Goal: Transaction & Acquisition: Register for event/course

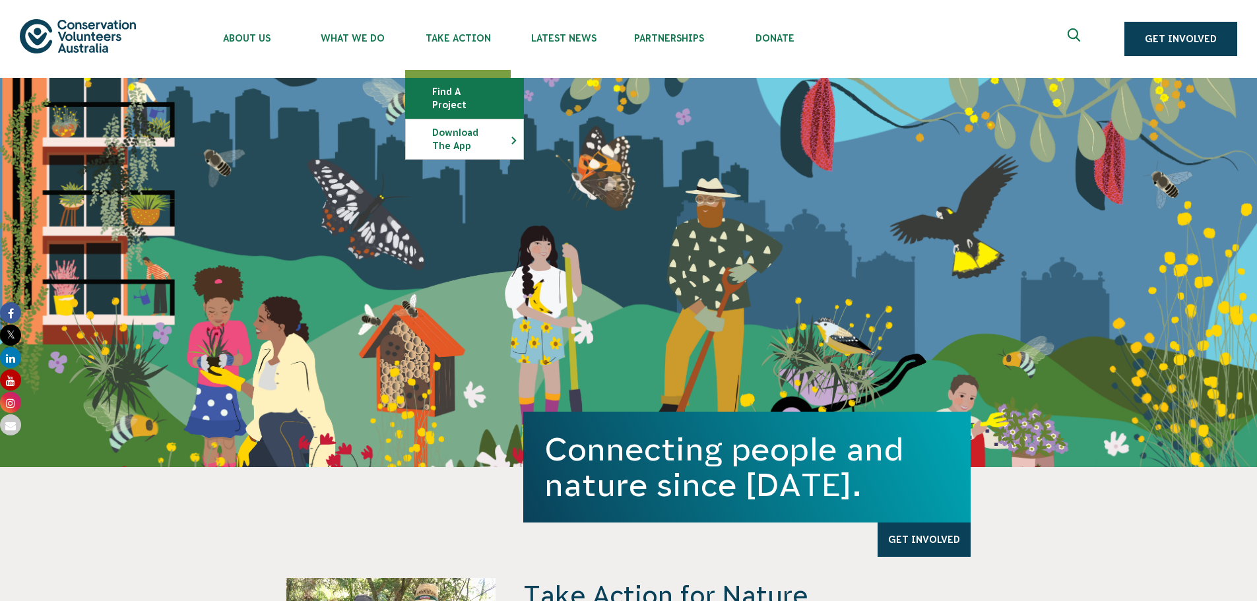
click at [459, 86] on link "Find a project" at bounding box center [464, 99] width 117 height 40
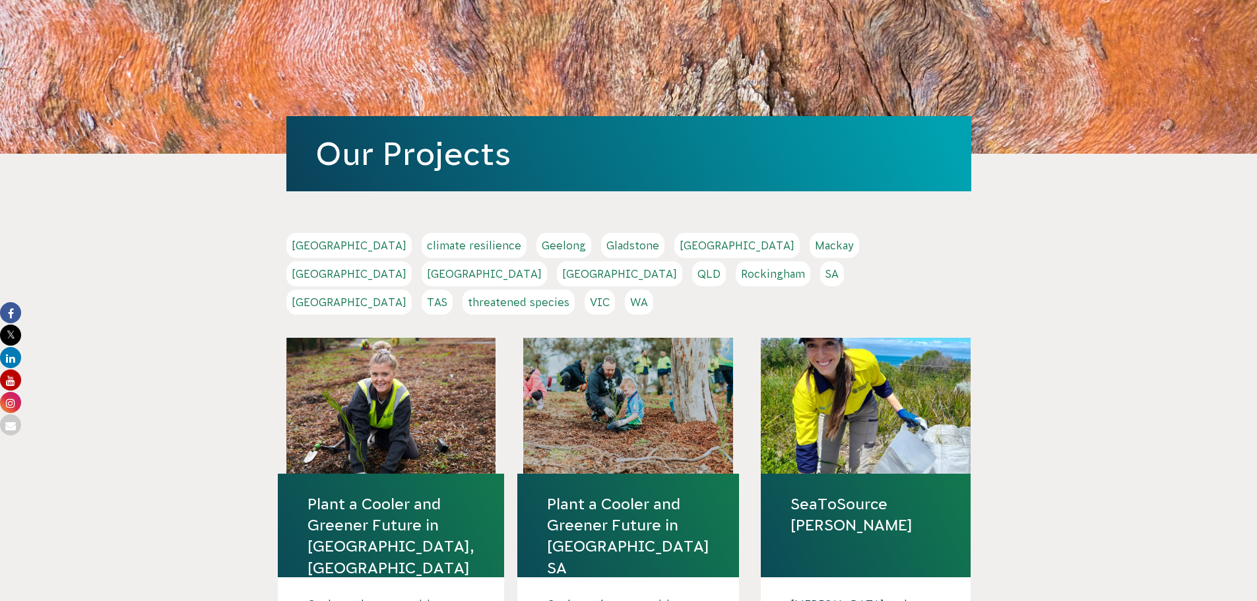
scroll to position [132, 0]
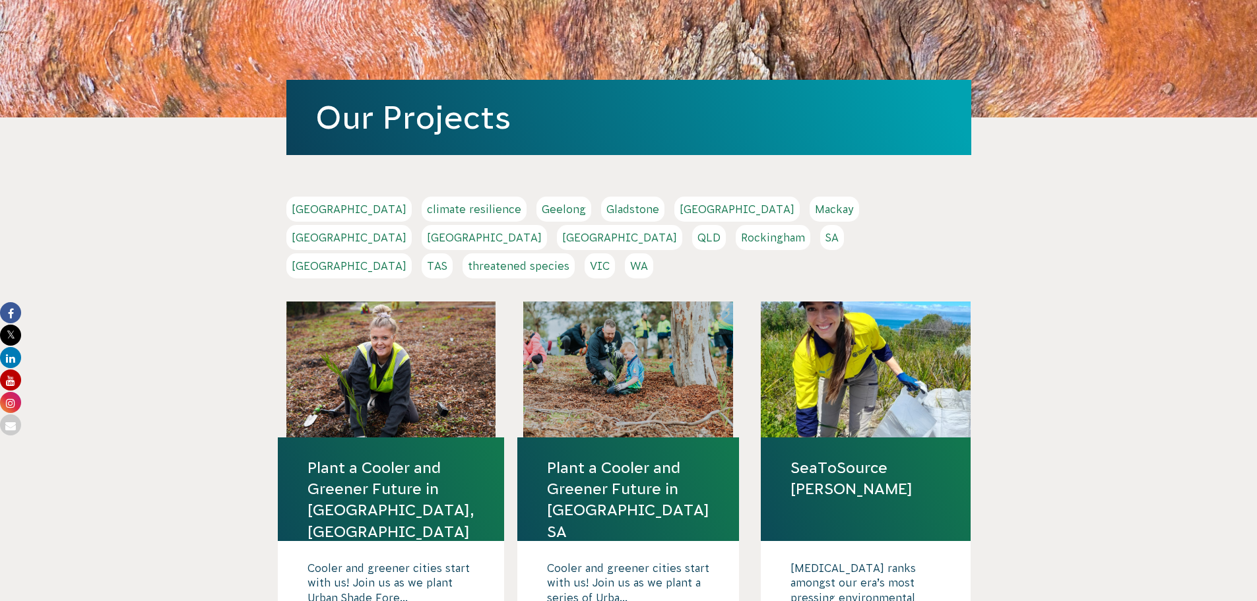
click at [726, 225] on link "QLD" at bounding box center [709, 237] width 34 height 25
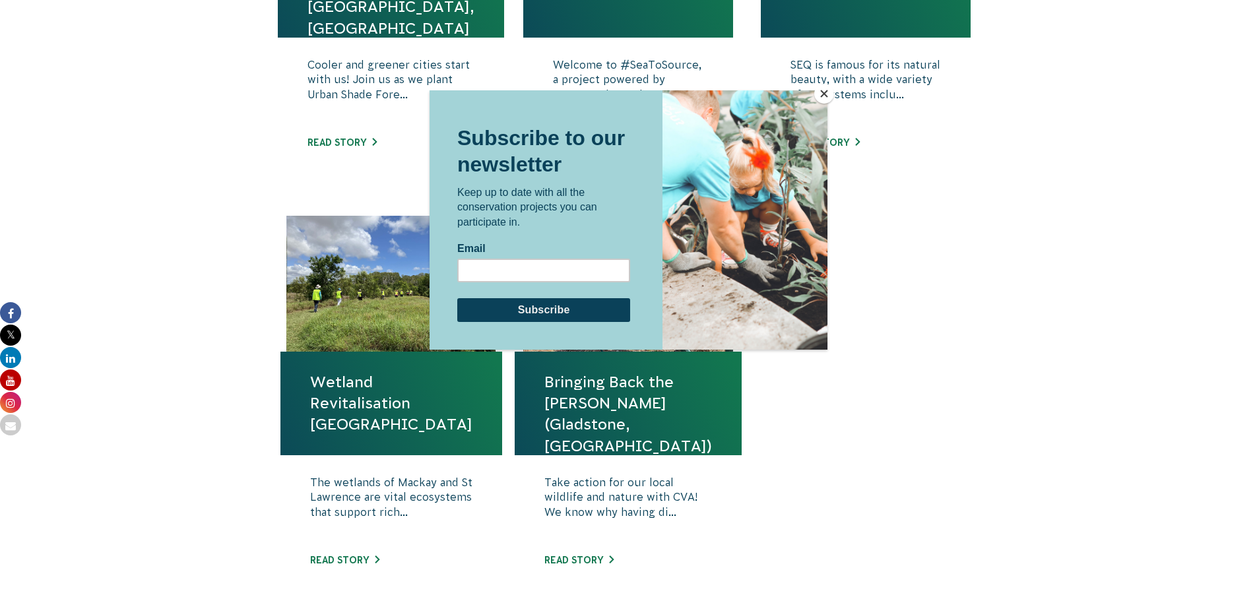
scroll to position [726, 0]
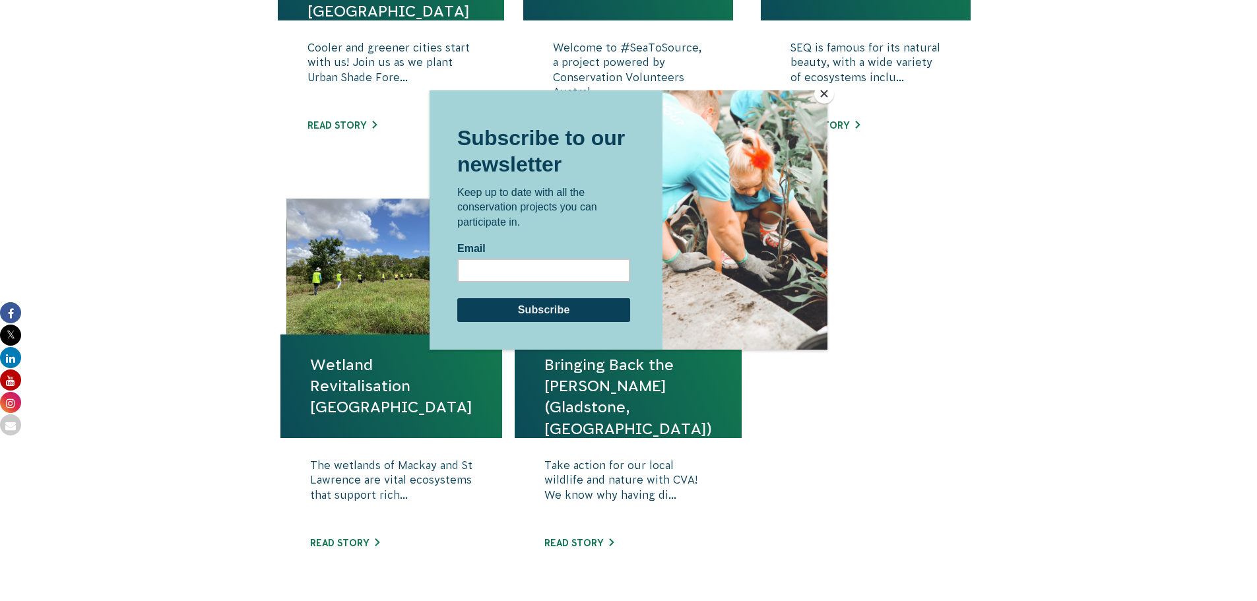
click at [822, 95] on button "Close" at bounding box center [824, 94] width 20 height 20
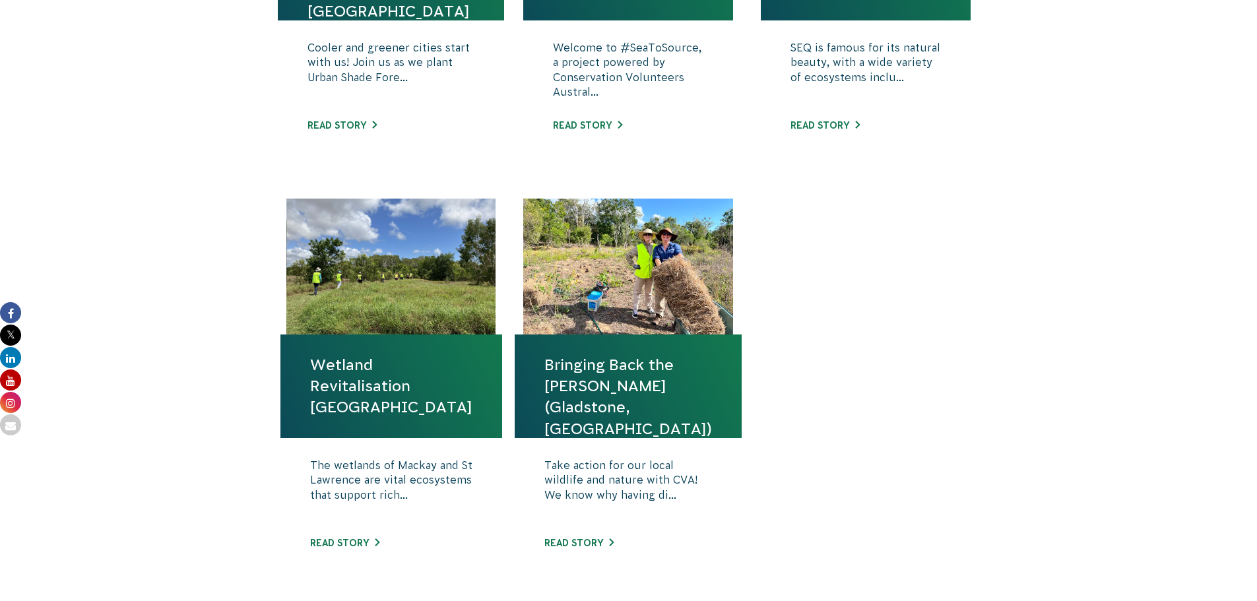
scroll to position [528, 0]
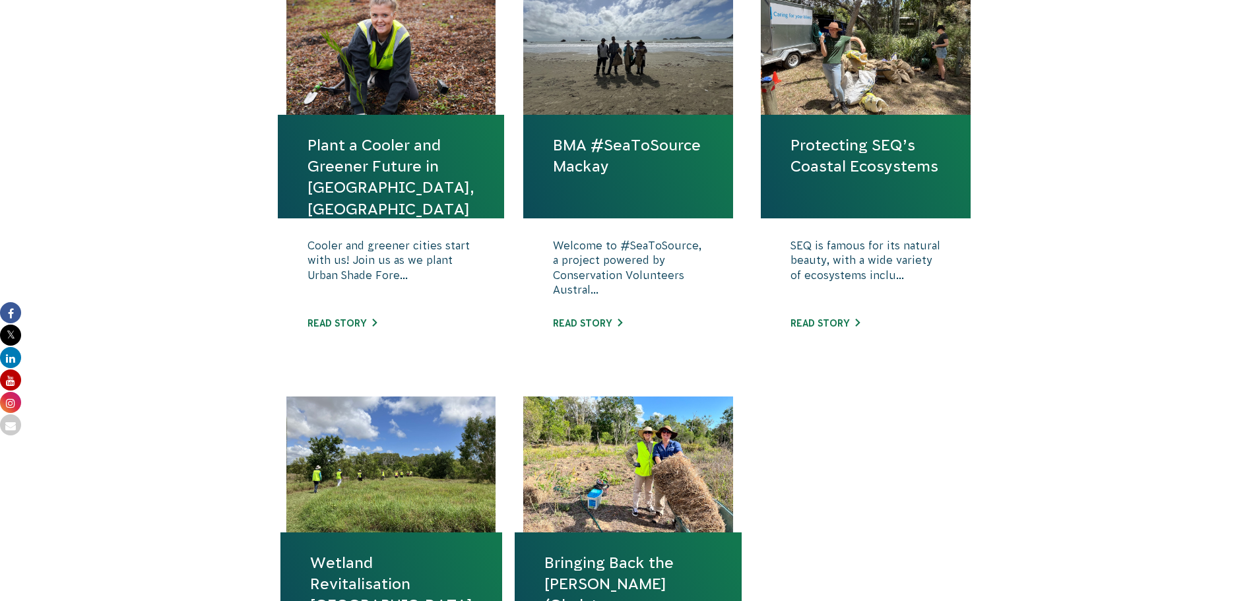
click at [889, 149] on link "Protecting SEQ’s Coastal Ecosystems" at bounding box center [865, 156] width 150 height 42
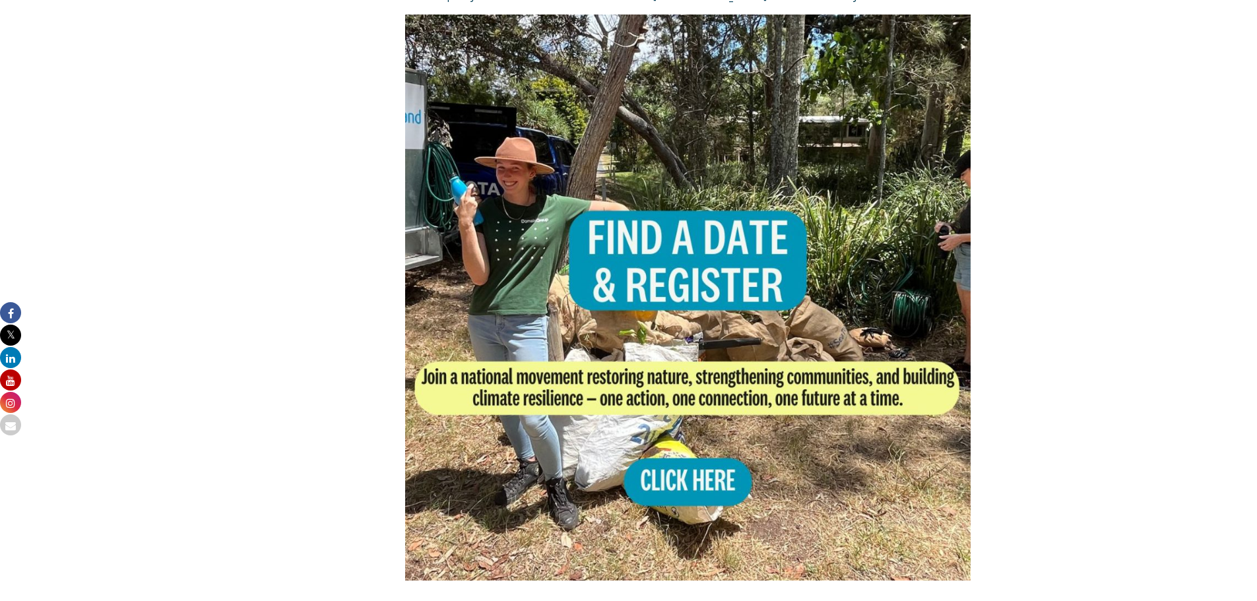
scroll to position [928, 0]
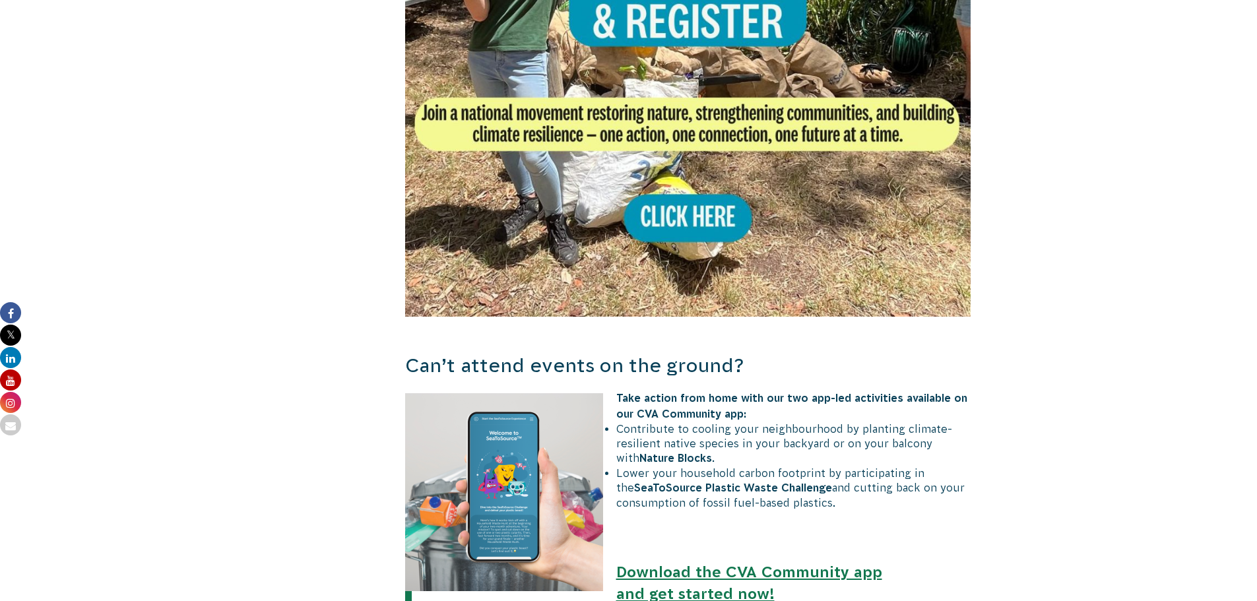
click at [666, 209] on img at bounding box center [688, 34] width 566 height 566
